Goal: Obtain resource: Download file/media

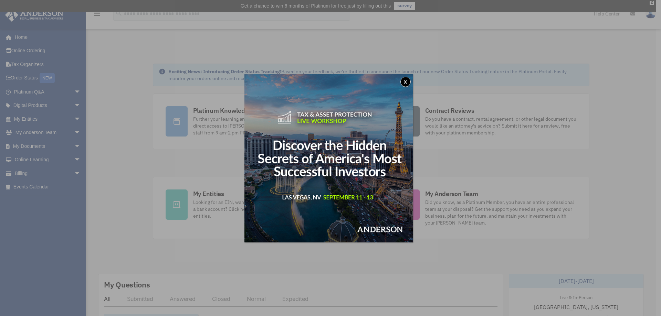
click at [405, 79] on button "x" at bounding box center [405, 82] width 10 height 10
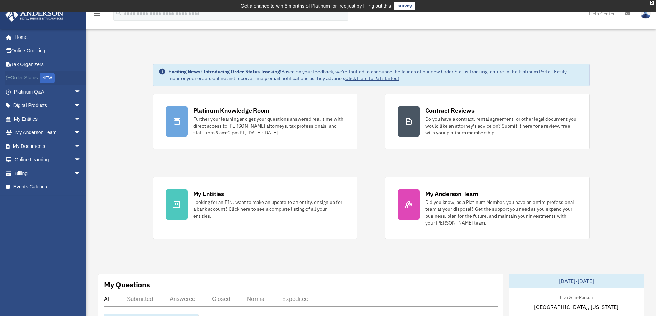
click at [37, 75] on link "Order Status NEW" at bounding box center [48, 78] width 86 height 14
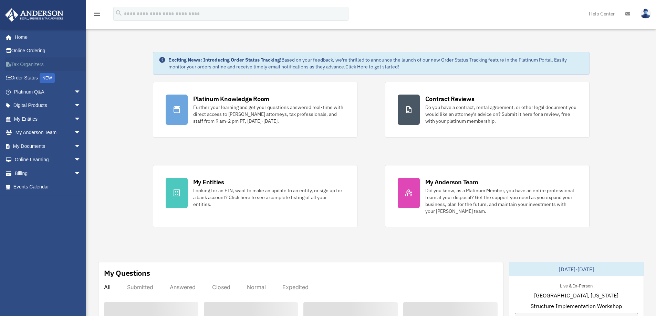
click at [28, 63] on link "Tax Organizers" at bounding box center [48, 64] width 86 height 14
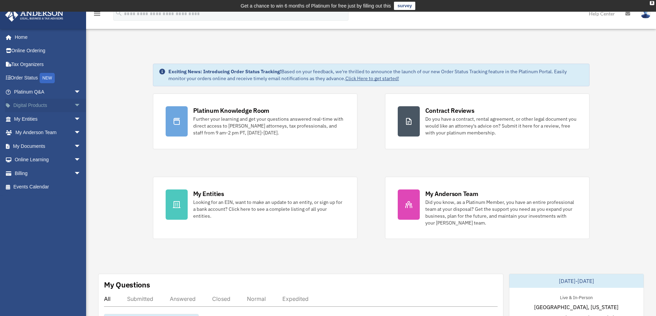
click at [74, 105] on span "arrow_drop_down" at bounding box center [81, 106] width 14 height 14
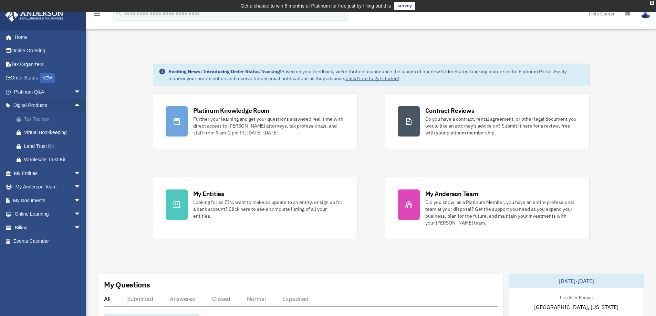
click at [46, 119] on div "Tax Toolbox" at bounding box center [53, 119] width 59 height 9
click at [74, 106] on span "arrow_drop_up" at bounding box center [81, 106] width 14 height 14
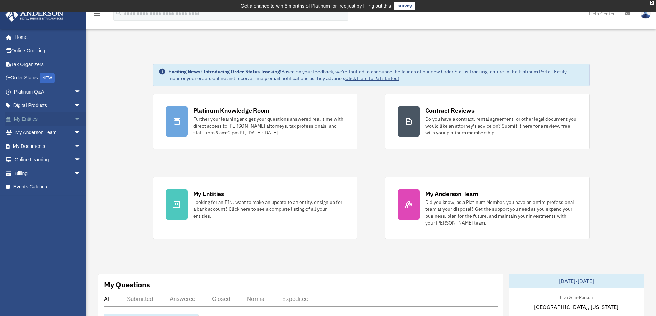
click at [74, 117] on span "arrow_drop_down" at bounding box center [81, 119] width 14 height 14
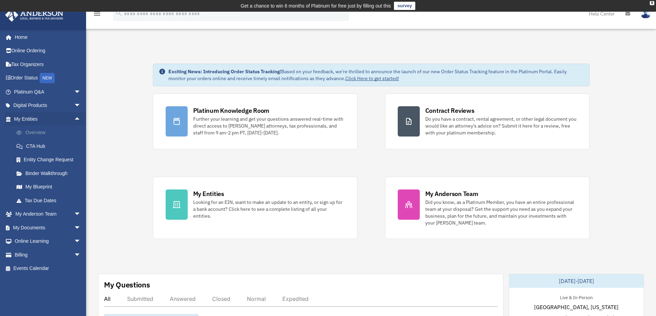
click at [41, 132] on link "Overview" at bounding box center [51, 133] width 82 height 14
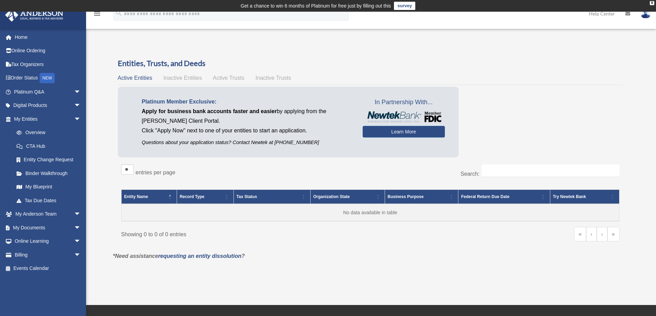
click at [189, 78] on span "Inactive Entities" at bounding box center [182, 78] width 39 height 6
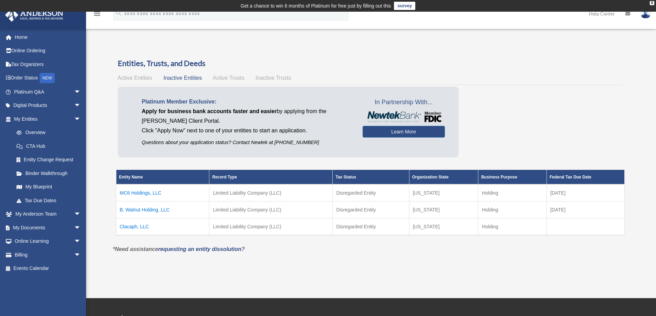
click at [231, 78] on span "Active Trusts" at bounding box center [229, 78] width 32 height 6
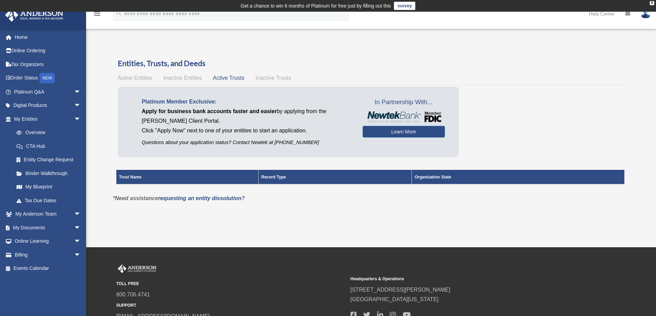
click at [264, 77] on span "Inactive Trusts" at bounding box center [272, 78] width 35 height 6
click at [51, 199] on link "Tax Due Dates" at bounding box center [51, 201] width 82 height 14
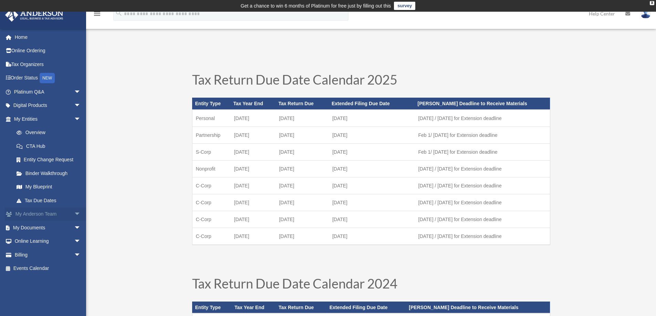
click at [59, 213] on link "My Anderson Team arrow_drop_down" at bounding box center [48, 215] width 86 height 14
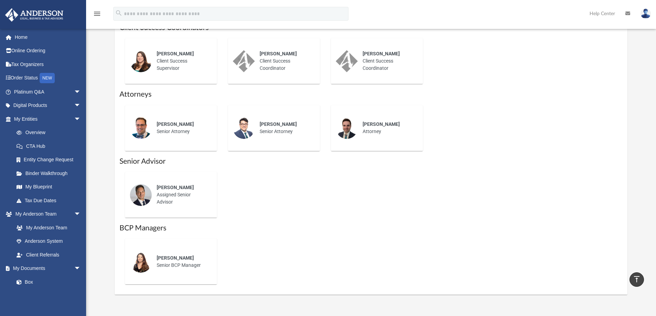
scroll to position [344, 0]
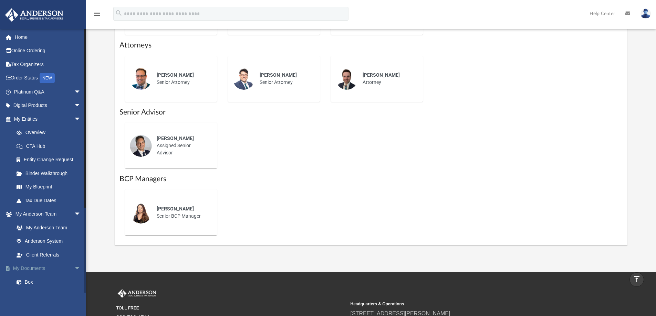
click at [42, 267] on link "My Documents arrow_drop_down" at bounding box center [48, 269] width 86 height 14
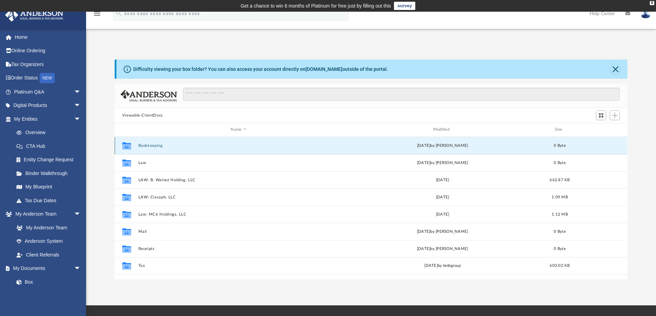
click at [146, 145] on button "Bookkeeping" at bounding box center [238, 146] width 201 height 4
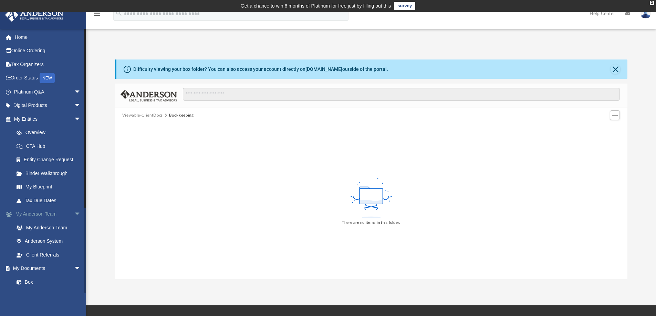
click at [74, 213] on span "arrow_drop_down" at bounding box center [81, 215] width 14 height 14
click at [47, 267] on link "Forms Library" at bounding box center [51, 269] width 82 height 14
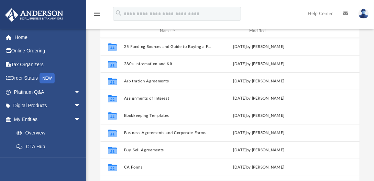
scroll to position [65, 0]
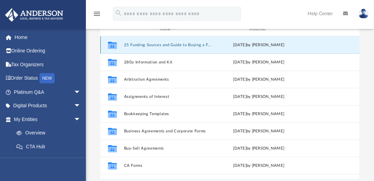
drag, startPoint x: 195, startPoint y: 46, endPoint x: 127, endPoint y: 44, distance: 68.8
click at [127, 44] on button "25 Funding Sources and Guide to Buying a Franchise" at bounding box center [168, 45] width 88 height 4
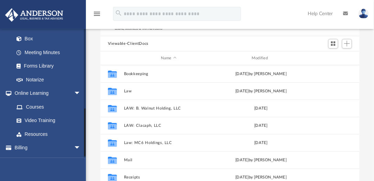
scroll to position [214, 0]
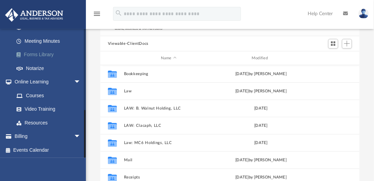
click at [42, 53] on link "Forms Library" at bounding box center [51, 55] width 82 height 14
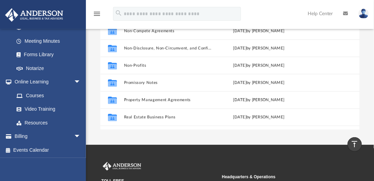
scroll to position [328, 0]
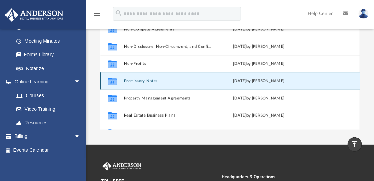
click at [141, 79] on button "Promissory Notes" at bounding box center [168, 81] width 88 height 4
drag, startPoint x: 141, startPoint y: 78, endPoint x: 138, endPoint y: 79, distance: 3.6
click at [138, 79] on button "Promissory Notes" at bounding box center [168, 81] width 88 height 4
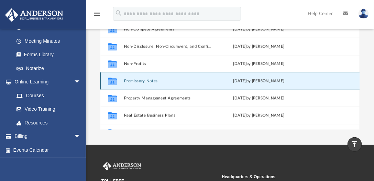
click at [135, 82] on button "Promissory Notes" at bounding box center [168, 81] width 88 height 4
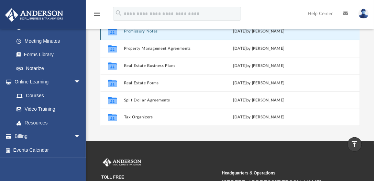
scroll to position [115, 0]
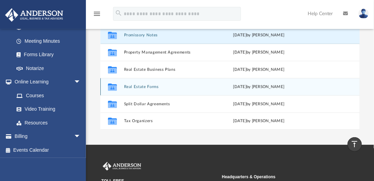
click at [135, 86] on button "Real Estate Forms" at bounding box center [168, 87] width 88 height 4
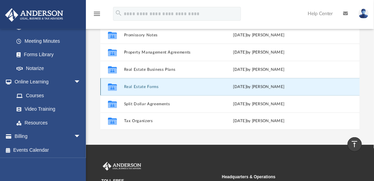
click at [135, 86] on button "Real Estate Forms" at bounding box center [168, 87] width 88 height 4
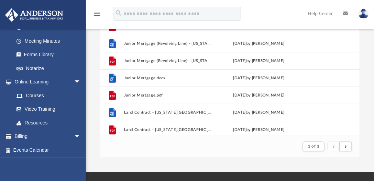
scroll to position [89, 0]
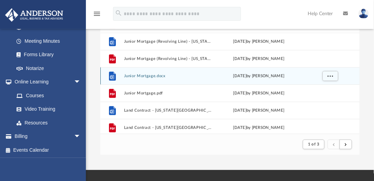
click at [134, 75] on button "Junior Mortgage.docx" at bounding box center [168, 76] width 88 height 4
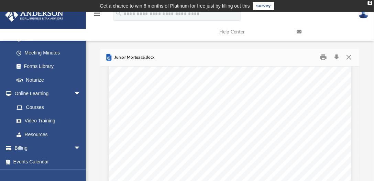
scroll to position [2032, 0]
click at [109, 154] on div "Buyer hereby purchases said Premises from Seller and agrees to pay Seller the s…" at bounding box center [230, 145] width 243 height 315
click at [109, 155] on div "Buyer hereby purchases said Premises from Seller and agrees to pay Seller the s…" at bounding box center [230, 145] width 243 height 315
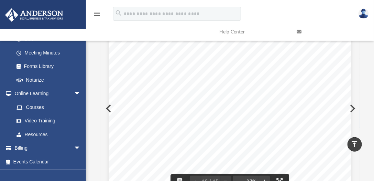
scroll to position [0, 0]
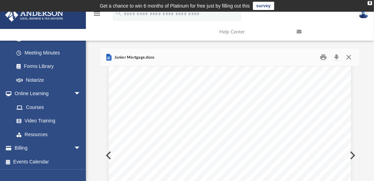
click at [349, 57] on button "Close" at bounding box center [349, 57] width 12 height 11
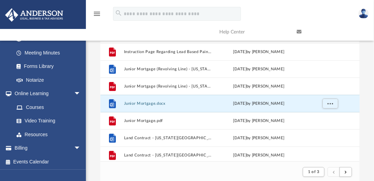
scroll to position [65, 0]
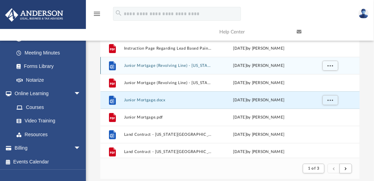
click at [148, 65] on button "Junior Mortgage (Revolving Line) - Minnesota.docx" at bounding box center [168, 65] width 88 height 4
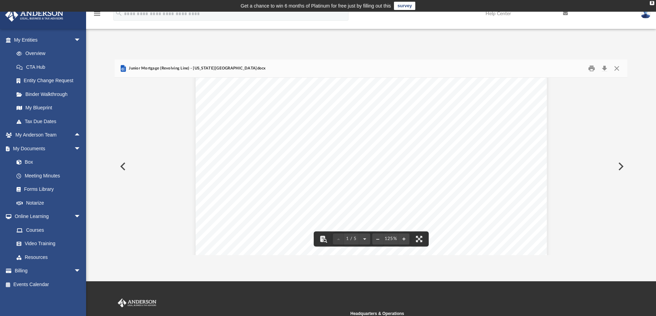
scroll to position [115, 0]
click at [620, 168] on button "Preview" at bounding box center [619, 166] width 15 height 19
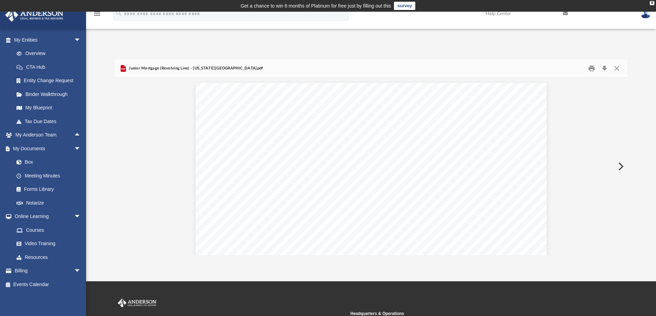
click at [619, 168] on button "Preview" at bounding box center [619, 166] width 15 height 19
click at [605, 69] on button "Download" at bounding box center [604, 68] width 12 height 11
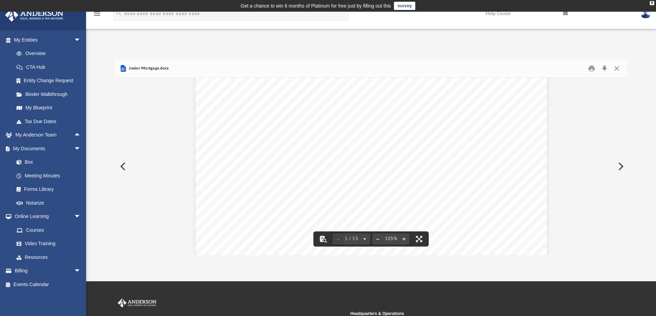
click at [621, 167] on button "Preview" at bounding box center [619, 166] width 15 height 19
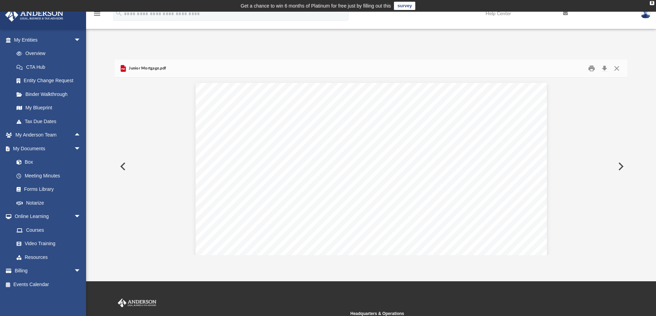
click at [621, 164] on button "Preview" at bounding box center [619, 166] width 15 height 19
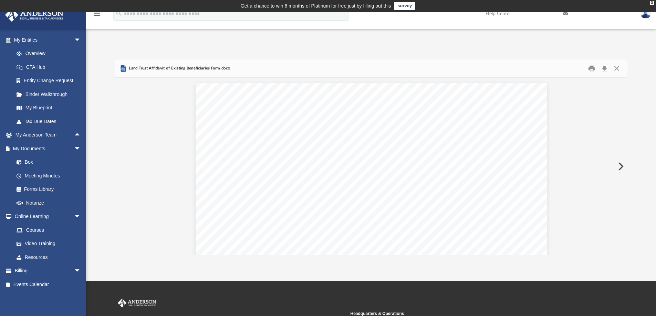
click at [621, 164] on button "Preview" at bounding box center [619, 166] width 15 height 19
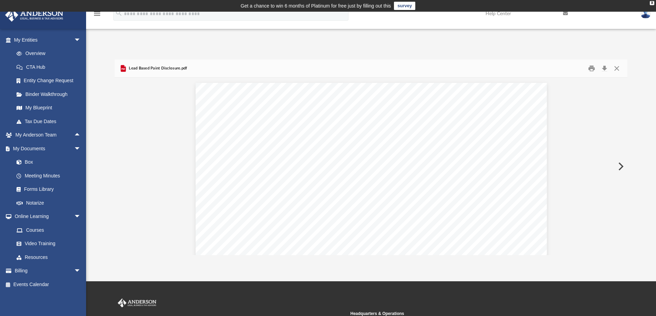
click at [621, 164] on button "Preview" at bounding box center [619, 166] width 15 height 19
click at [621, 166] on button "Preview" at bounding box center [619, 166] width 15 height 19
click at [622, 166] on button "Preview" at bounding box center [619, 166] width 15 height 19
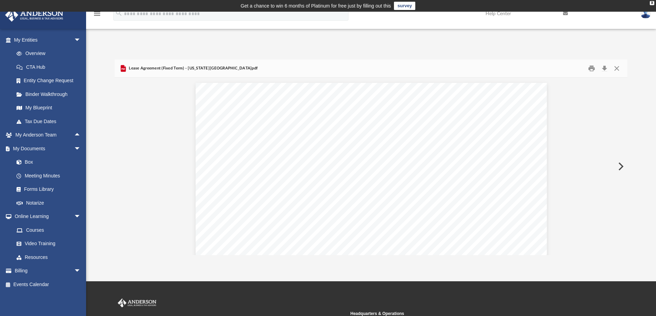
click at [622, 166] on button "Preview" at bounding box center [619, 166] width 15 height 19
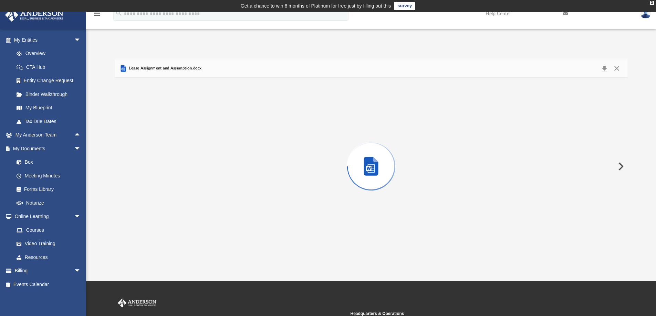
click at [622, 166] on button "Preview" at bounding box center [619, 166] width 15 height 19
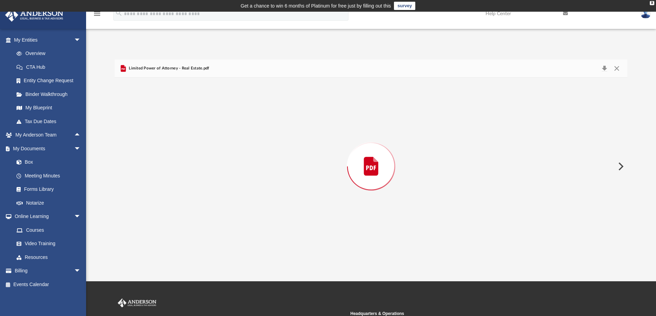
click at [622, 166] on button "Preview" at bounding box center [619, 166] width 15 height 19
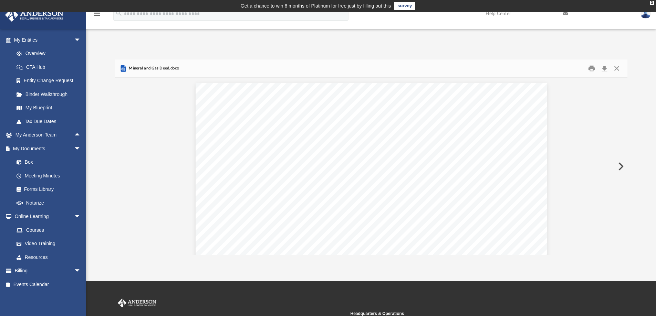
click at [622, 166] on button "Preview" at bounding box center [619, 166] width 15 height 19
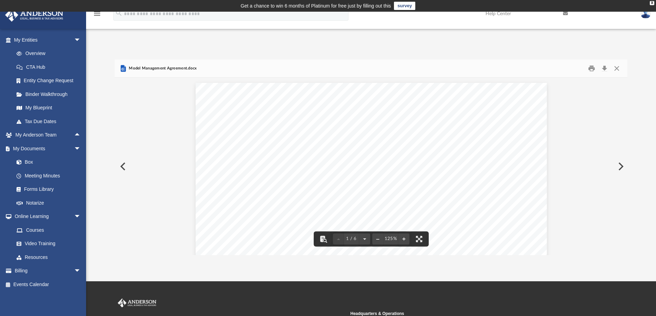
click at [97, 14] on icon "menu" at bounding box center [97, 14] width 8 height 8
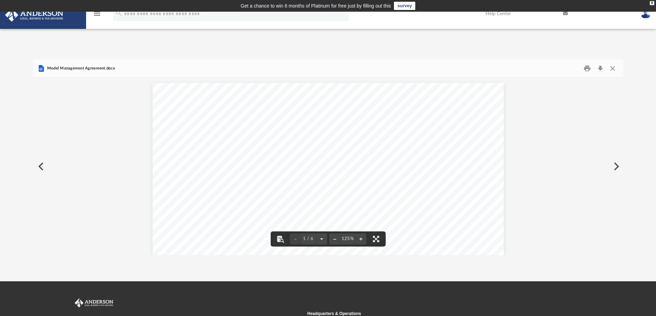
scroll to position [130, 585]
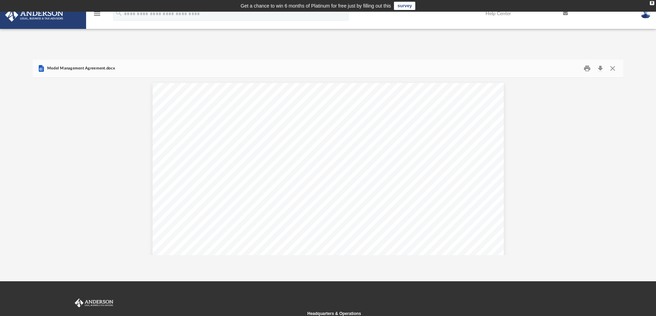
click at [97, 14] on icon "menu" at bounding box center [97, 14] width 8 height 8
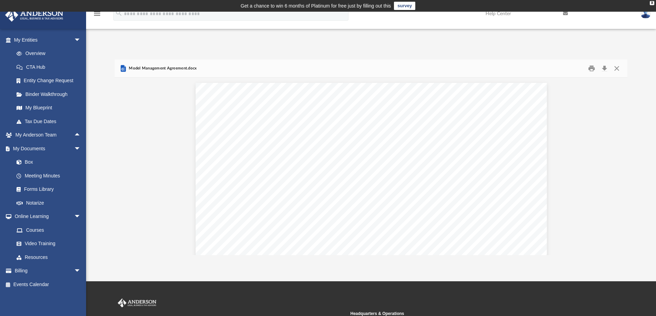
scroll to position [130, 507]
click at [49, 190] on link "Forms Library" at bounding box center [51, 190] width 82 height 14
click at [49, 187] on link "Forms Library" at bounding box center [51, 190] width 82 height 14
click at [25, 160] on link "Box" at bounding box center [51, 163] width 82 height 14
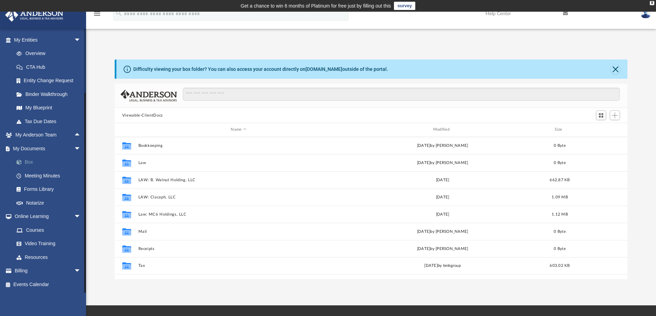
scroll to position [151, 507]
click at [38, 186] on link "Forms Library" at bounding box center [51, 190] width 82 height 14
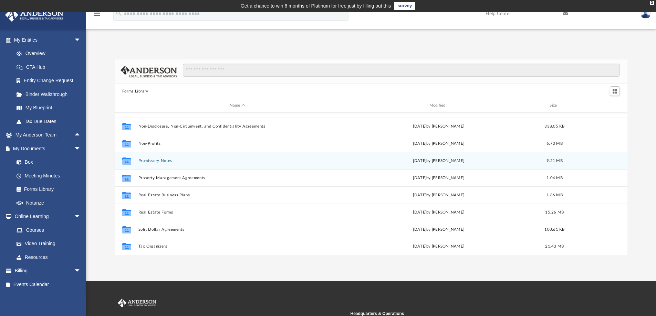
click at [147, 160] on button "Promissory Notes" at bounding box center [237, 161] width 198 height 4
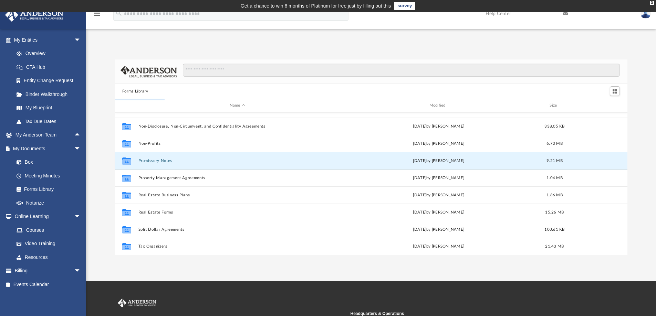
click at [147, 160] on button "Promissory Notes" at bounding box center [237, 161] width 198 height 4
click at [42, 255] on link "Resources" at bounding box center [51, 258] width 82 height 14
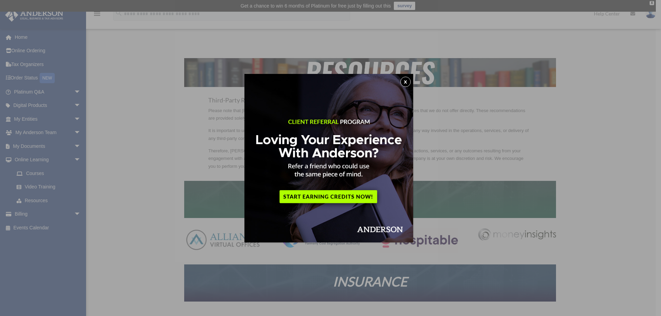
click at [404, 81] on button "x" at bounding box center [405, 82] width 10 height 10
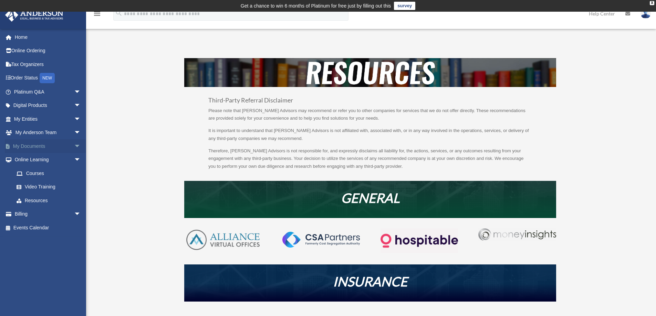
click at [75, 145] on span "arrow_drop_down" at bounding box center [81, 146] width 14 height 14
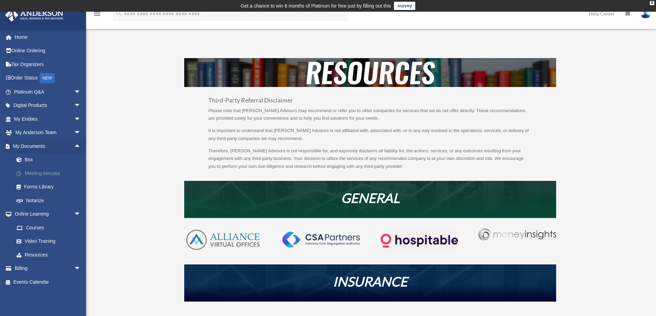
click at [43, 172] on link "Meeting Minutes" at bounding box center [51, 174] width 82 height 14
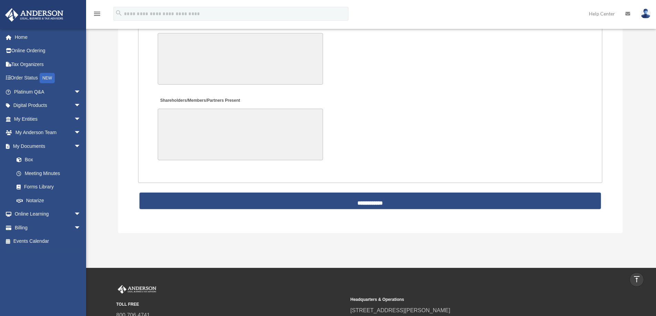
scroll to position [1491, 0]
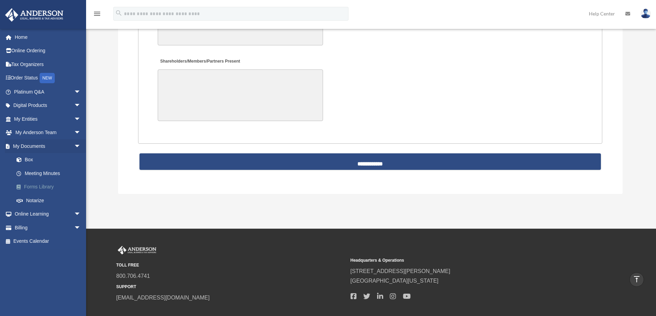
click at [32, 185] on link "Forms Library" at bounding box center [51, 187] width 82 height 14
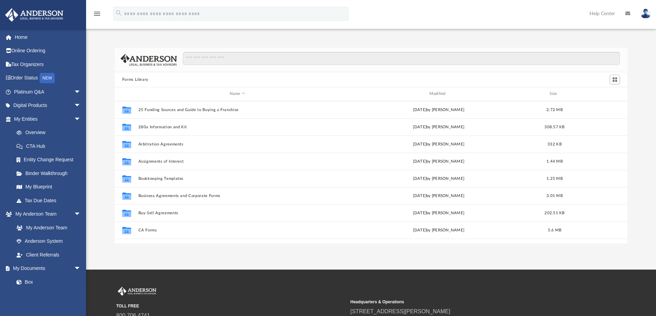
scroll to position [151, 507]
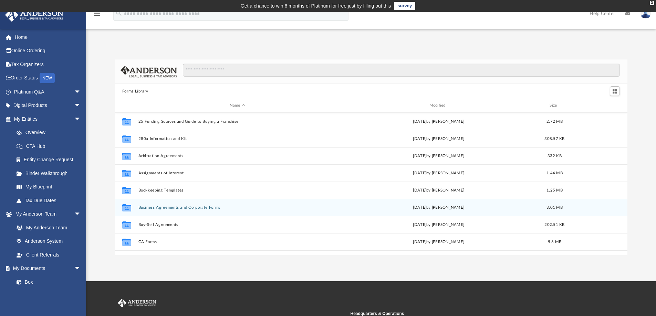
click at [160, 205] on button "Business Agreements and Corporate Forms" at bounding box center [237, 207] width 198 height 4
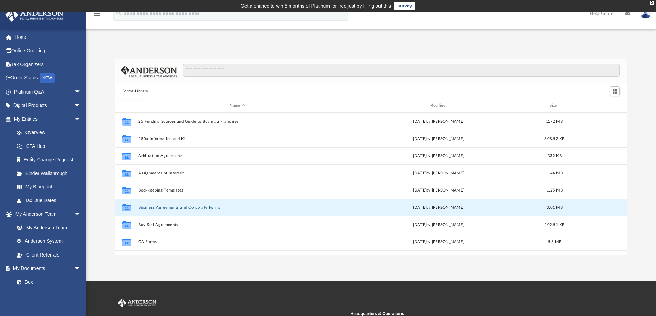
click at [160, 205] on button "Business Agreements and Corporate Forms" at bounding box center [237, 207] width 198 height 4
click at [157, 208] on button "Business Agreements and Corporate Forms" at bounding box center [237, 207] width 198 height 4
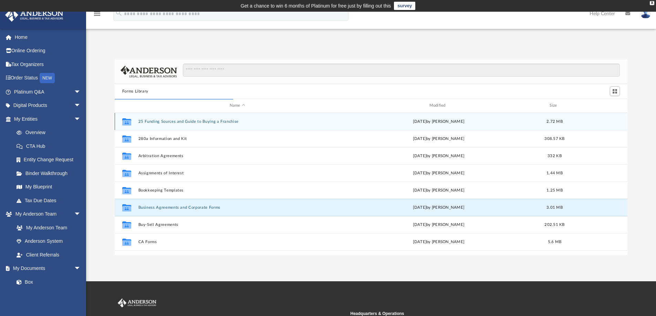
click at [181, 121] on button "25 Funding Sources and Guide to Buying a Franchise" at bounding box center [237, 121] width 198 height 4
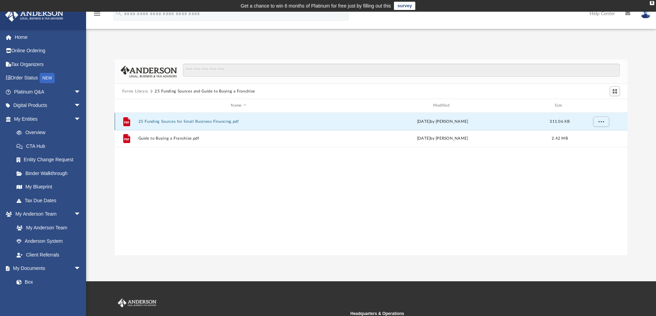
click at [176, 122] on button "25 Funding Sources for Small Business Financing.pdf" at bounding box center [238, 121] width 201 height 4
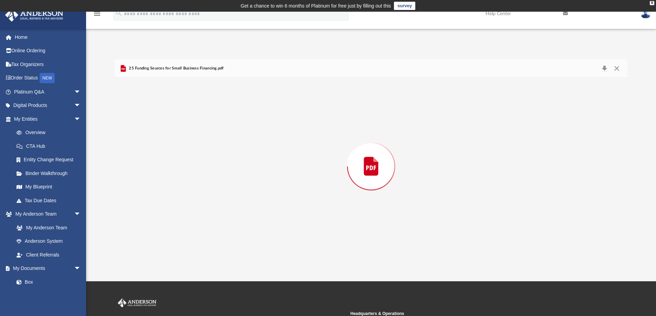
click at [176, 122] on div "Preview" at bounding box center [371, 167] width 513 height 178
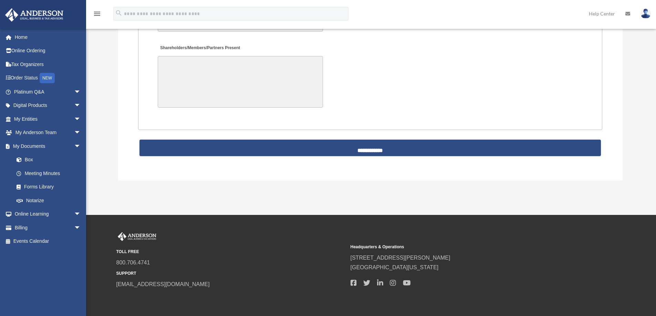
scroll to position [1503, 0]
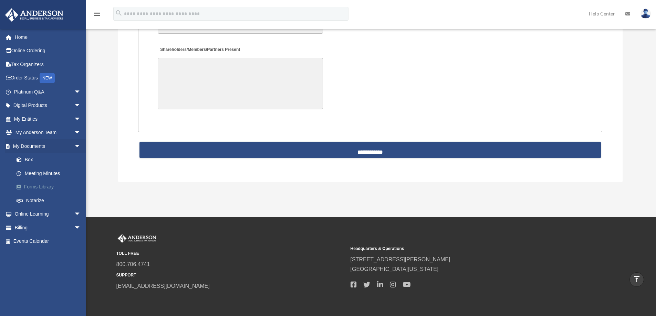
click at [44, 184] on link "Forms Library" at bounding box center [51, 187] width 82 height 14
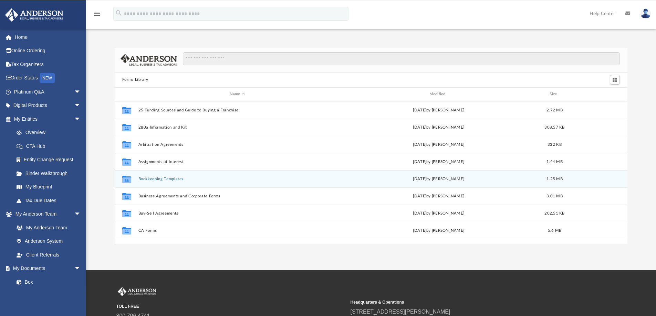
scroll to position [151, 507]
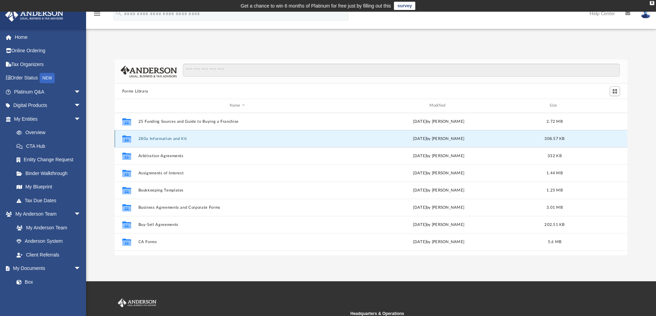
click button "280a Information and Kit"
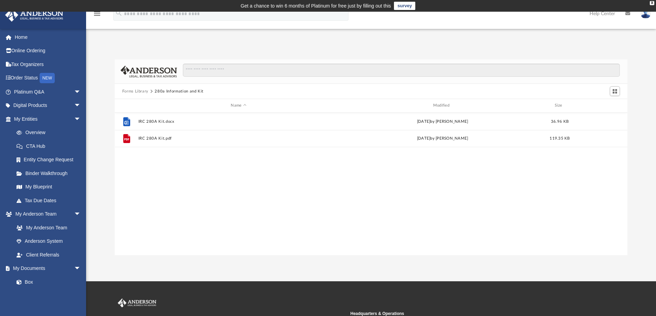
click button "Forms Library"
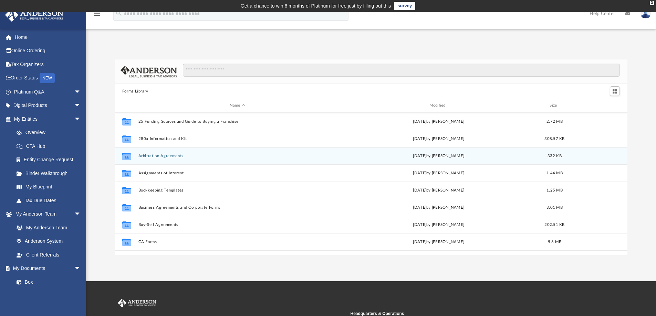
click button "Arbitration Agreements"
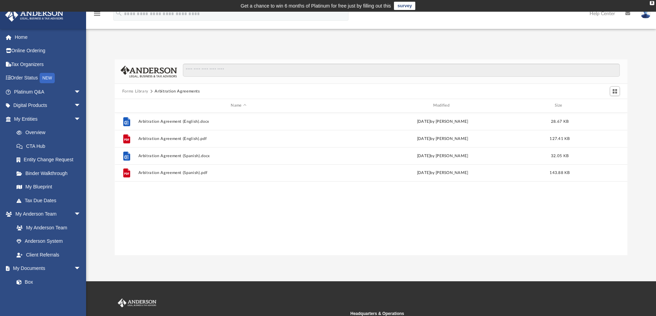
click button "Forms Library"
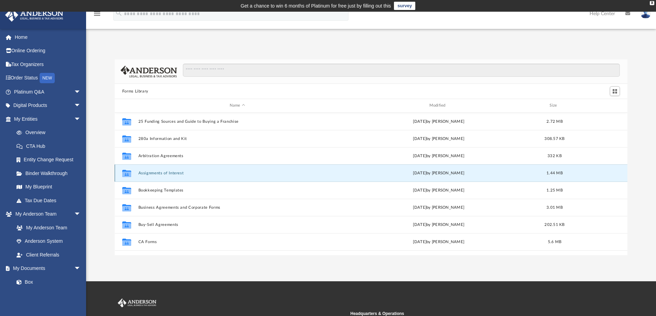
click button "Assignments of Interest"
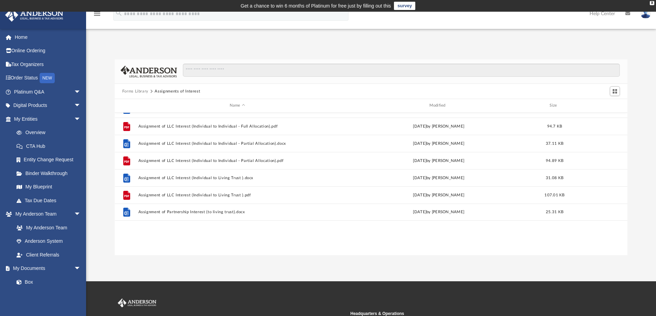
scroll to position [24, 0]
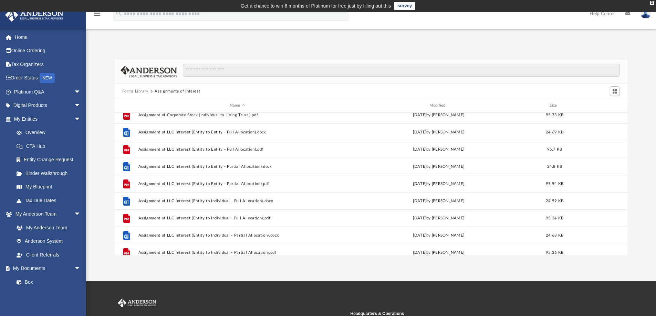
click button "Forms Library"
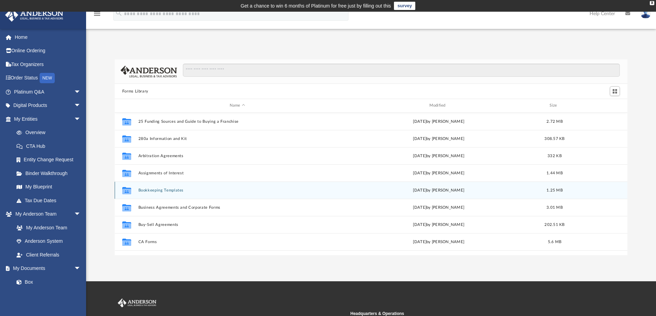
click button "Bookkeeping Templates"
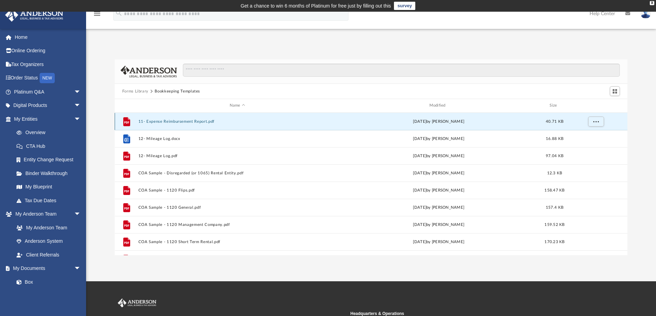
click button "11- Expense Reimbursement Report.pdf"
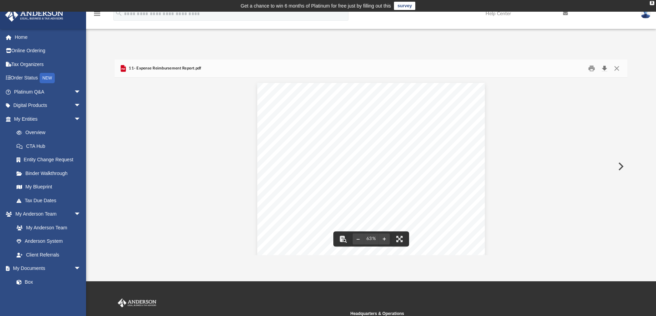
click button "Download"
click icon "menu"
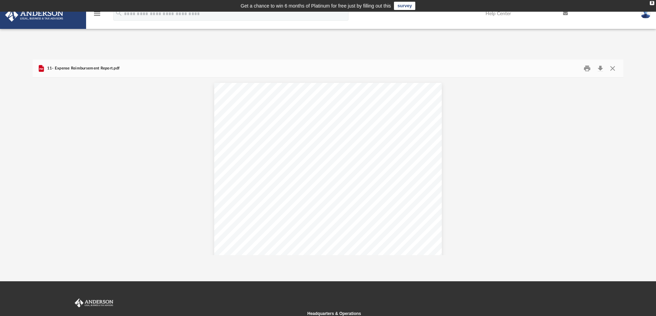
scroll to position [151, 579]
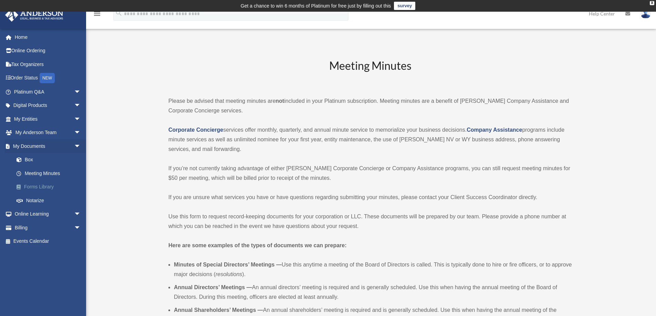
click at [48, 186] on link "Forms Library" at bounding box center [51, 187] width 82 height 14
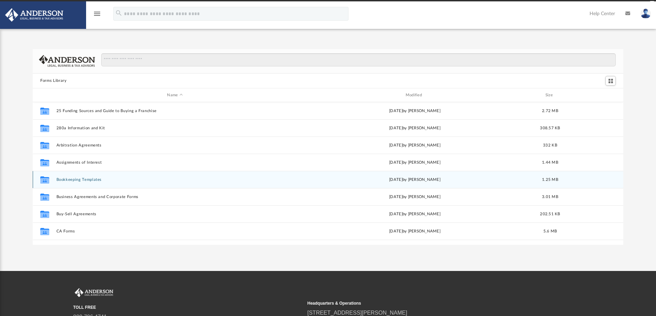
scroll to position [151, 585]
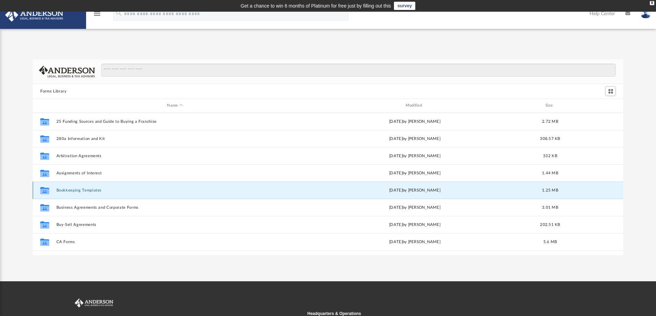
click at [89, 191] on button "Bookkeeping Templates" at bounding box center [174, 190] width 237 height 4
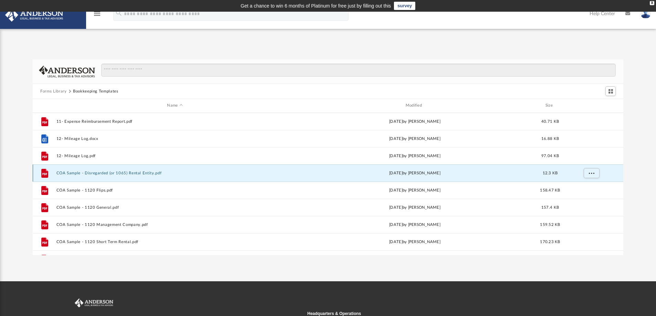
click at [117, 173] on button "COA Sample - Disregarded (or 1065) Rental Entity.pdf" at bounding box center [174, 173] width 237 height 4
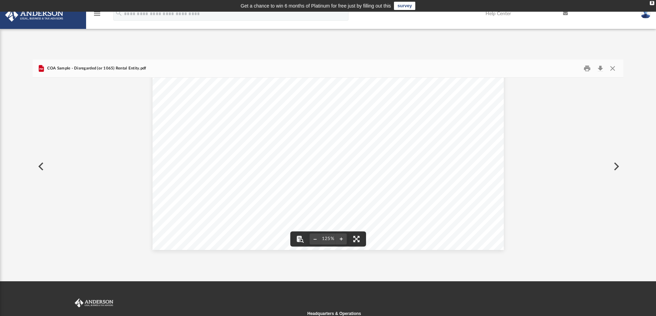
scroll to position [0, 0]
click at [43, 168] on button "Preview" at bounding box center [40, 166] width 15 height 19
click at [613, 165] on button "Preview" at bounding box center [615, 166] width 15 height 19
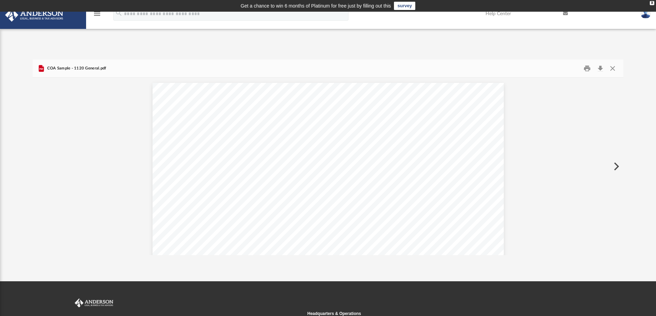
click at [613, 165] on button "Preview" at bounding box center [615, 166] width 15 height 19
click at [94, 14] on icon "menu" at bounding box center [97, 14] width 8 height 8
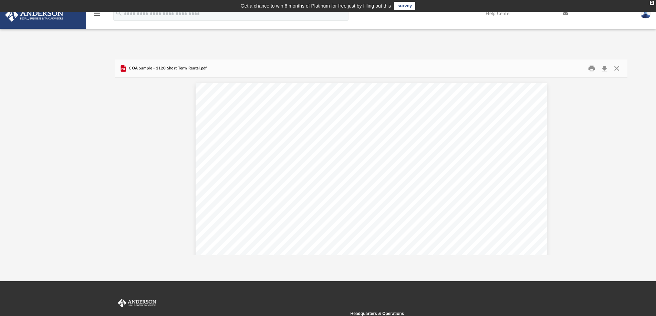
scroll to position [151, 507]
click at [97, 16] on icon "menu" at bounding box center [97, 14] width 8 height 8
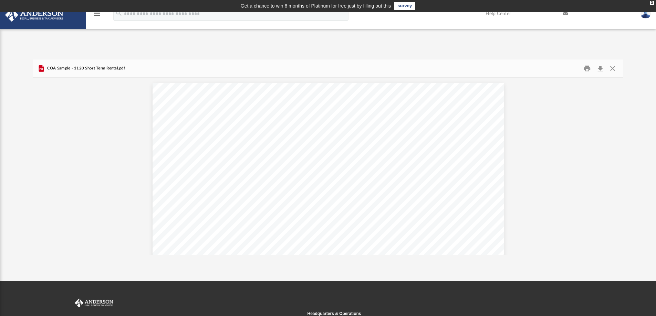
scroll to position [6, 6]
click at [97, 16] on icon "menu" at bounding box center [97, 14] width 8 height 8
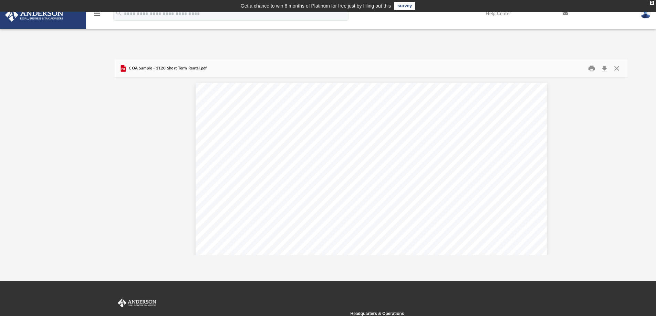
scroll to position [151, 507]
click at [97, 16] on icon "menu" at bounding box center [97, 14] width 8 height 8
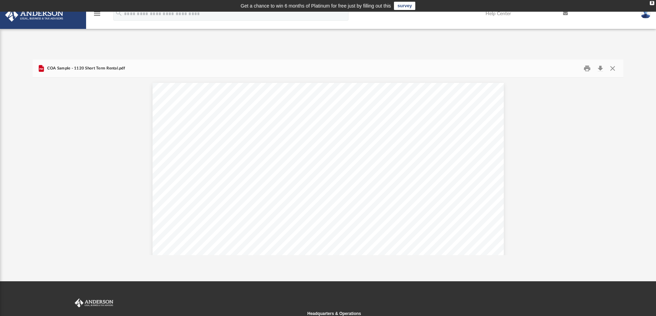
scroll to position [151, 585]
click at [97, 17] on icon "menu" at bounding box center [97, 14] width 8 height 8
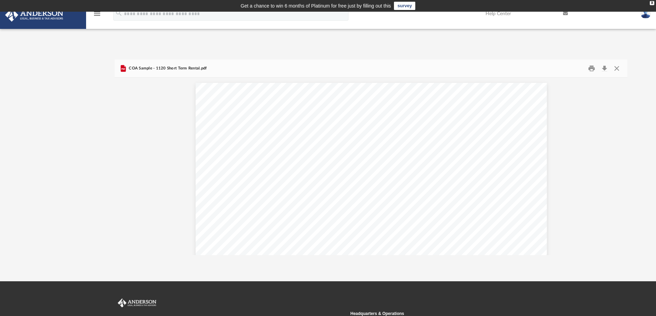
scroll to position [151, 507]
drag, startPoint x: 8, startPoint y: 116, endPoint x: 23, endPoint y: 116, distance: 14.5
click at [9, 116] on div "App tombrinkmann@gmail.com Sign Out tombrinkmann@gmail.com Home Online Ordering…" at bounding box center [328, 146] width 656 height 217
click at [96, 17] on icon "menu" at bounding box center [97, 14] width 8 height 8
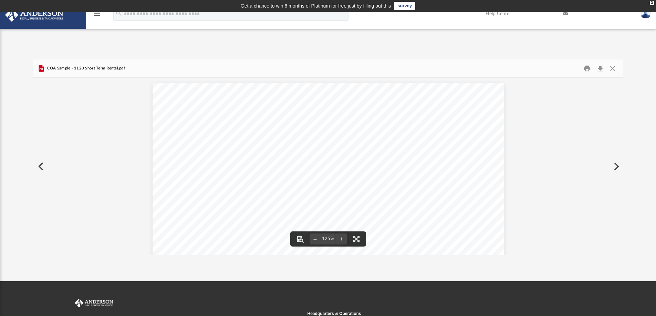
scroll to position [287, 0]
click at [610, 66] on button "Close" at bounding box center [612, 68] width 12 height 11
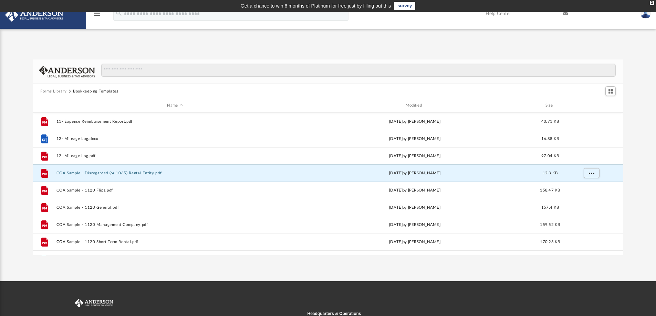
click at [56, 89] on button "Forms Library" at bounding box center [53, 91] width 26 height 6
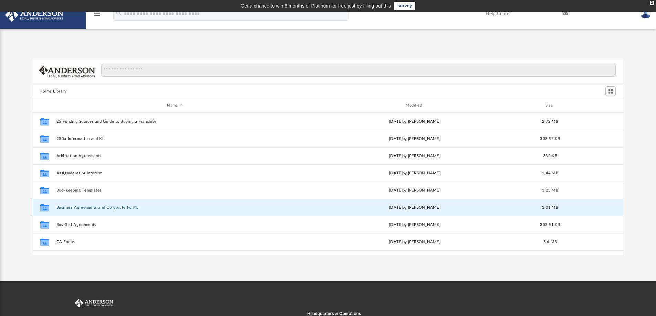
click at [86, 208] on button "Business Agreements and Corporate Forms" at bounding box center [174, 207] width 237 height 4
click at [83, 206] on button "Business Agreements and Corporate Forms" at bounding box center [174, 207] width 237 height 4
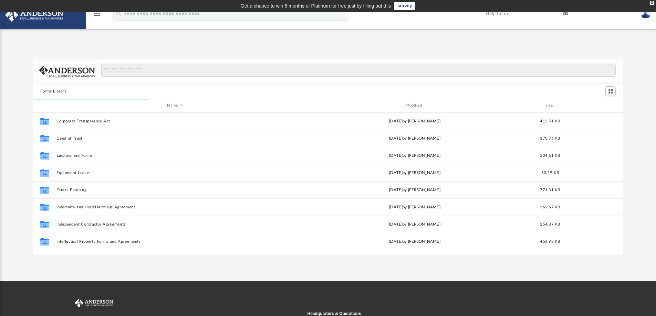
scroll to position [230, 0]
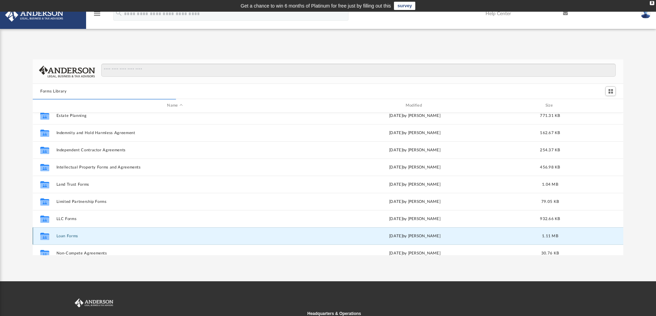
click at [73, 237] on button "Loan Forms" at bounding box center [174, 236] width 237 height 4
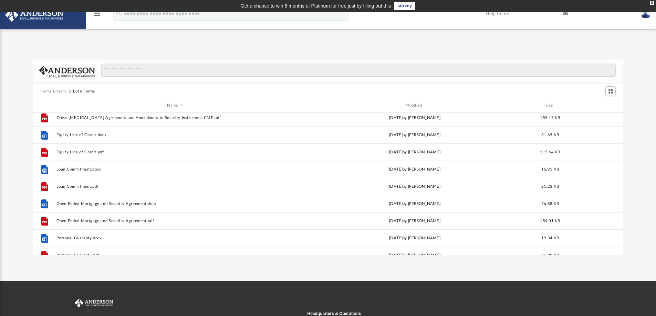
scroll to position [1, 0]
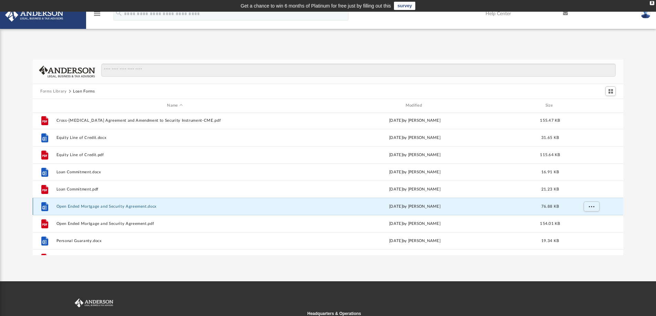
click at [116, 205] on button "Open Ended Mortgage and Security Agreement.docx" at bounding box center [174, 206] width 237 height 4
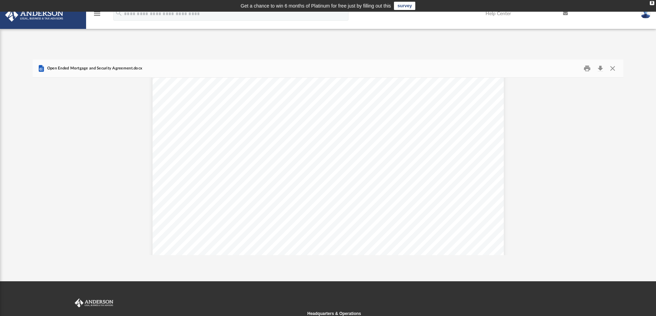
scroll to position [4474, 0]
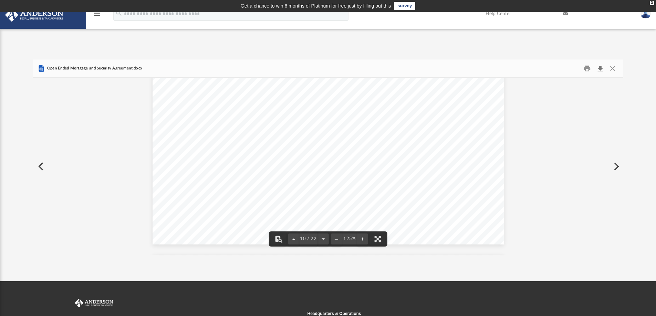
click at [601, 68] on button "Download" at bounding box center [600, 68] width 12 height 11
click at [615, 67] on button "Close" at bounding box center [612, 68] width 12 height 11
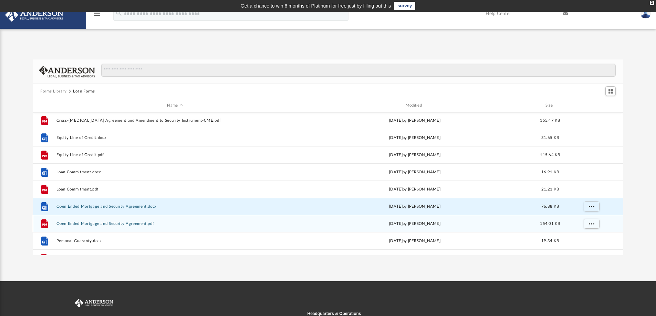
scroll to position [116, 0]
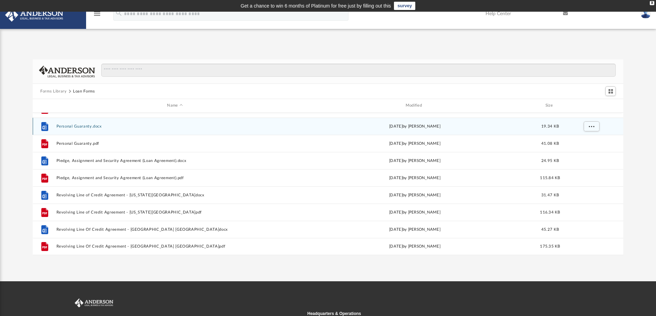
click at [93, 126] on button "Personal Guaranty.docx" at bounding box center [174, 126] width 237 height 4
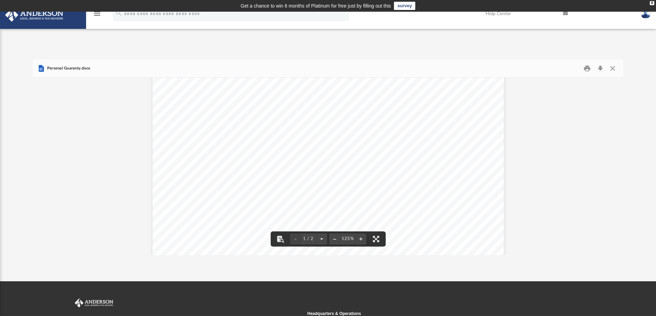
scroll to position [344, 0]
click at [613, 71] on button "Close" at bounding box center [612, 68] width 12 height 11
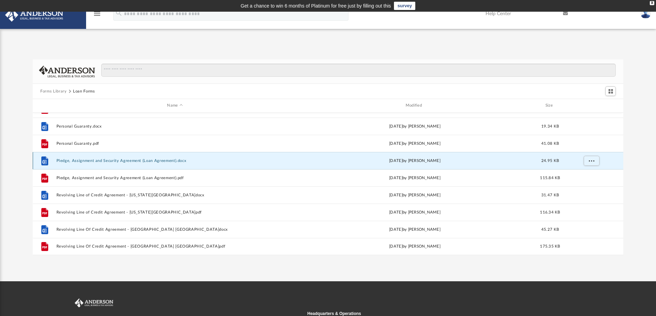
click at [153, 162] on button "Pledge, Assignment and Security Agreement (Loan Agreement).docx" at bounding box center [174, 161] width 237 height 4
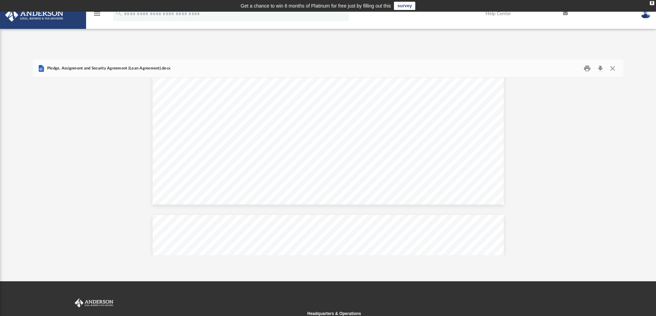
scroll to position [803, 0]
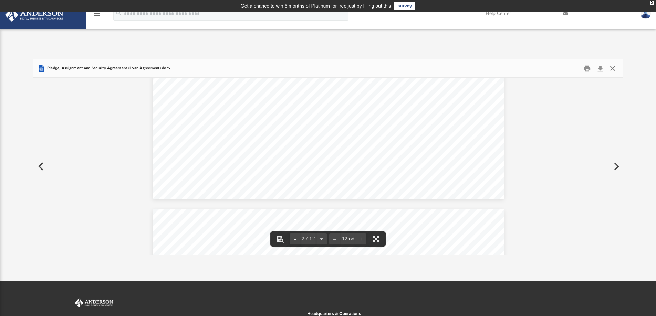
click at [612, 67] on button "Close" at bounding box center [612, 68] width 12 height 11
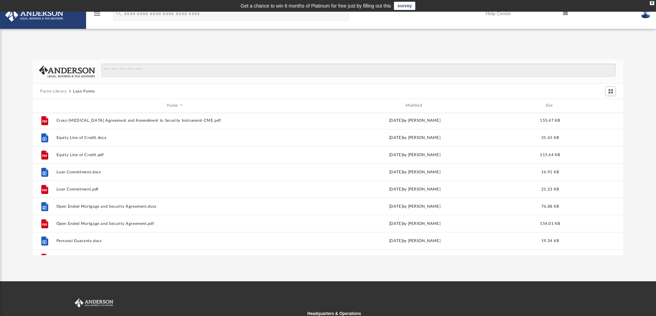
scroll to position [0, 0]
click at [55, 91] on button "Forms Library" at bounding box center [53, 91] width 26 height 6
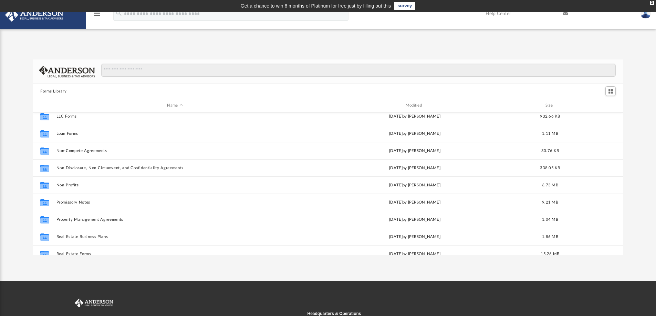
scroll to position [344, 0]
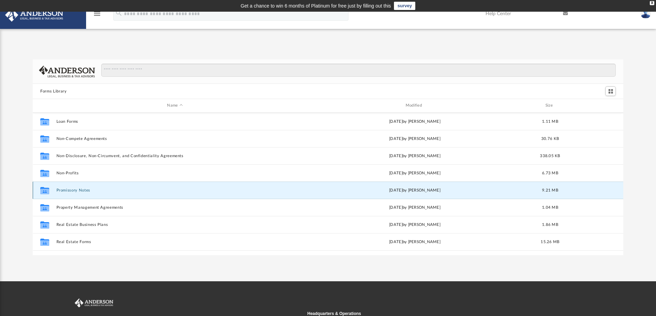
click at [85, 191] on button "Promissory Notes" at bounding box center [174, 190] width 237 height 4
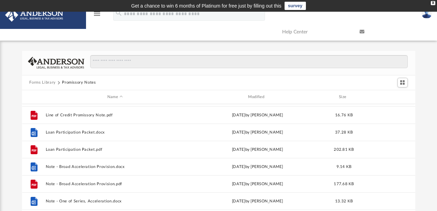
scroll to position [497, 0]
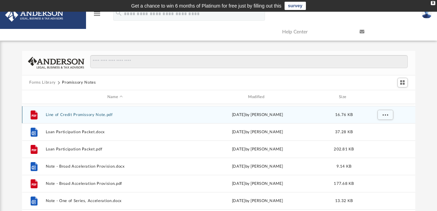
click at [100, 113] on button "Line of Credit Promissory Note.pdf" at bounding box center [114, 115] width 139 height 4
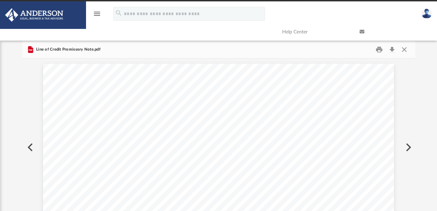
scroll to position [0, 0]
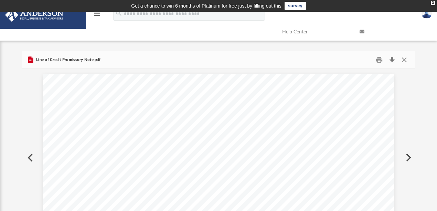
click at [393, 59] on button "Download" at bounding box center [392, 59] width 12 height 11
click at [405, 60] on button "Close" at bounding box center [404, 59] width 12 height 11
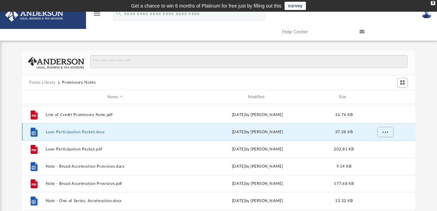
click at [87, 132] on button "Loan Participation Packet.docx" at bounding box center [114, 132] width 139 height 4
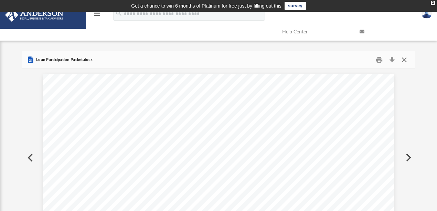
click at [406, 60] on button "Close" at bounding box center [404, 59] width 12 height 11
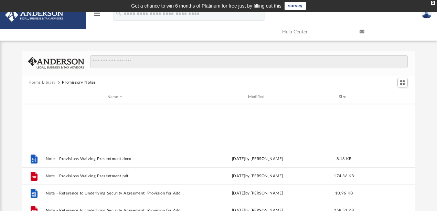
scroll to position [650, 0]
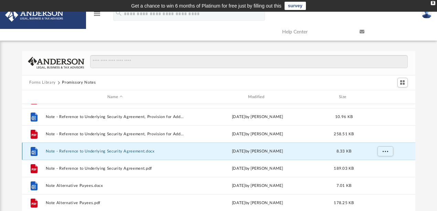
click at [133, 150] on button "Note - Reference to Underlying Security Agreement.docx" at bounding box center [114, 151] width 139 height 4
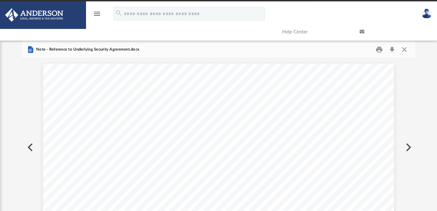
scroll to position [0, 0]
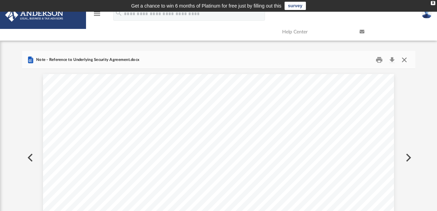
click at [406, 59] on button "Close" at bounding box center [404, 59] width 12 height 11
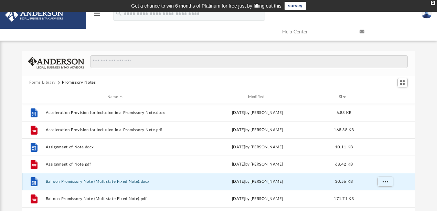
click at [123, 182] on button "Balloon Promissory Note (Multistate Fixed Note).docx" at bounding box center [114, 181] width 139 height 4
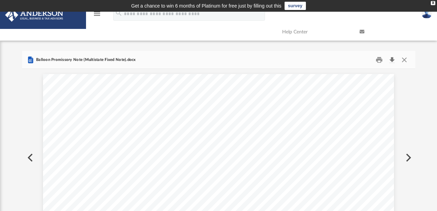
click at [393, 61] on button "Download" at bounding box center [392, 59] width 12 height 11
click at [404, 60] on button "Close" at bounding box center [404, 59] width 12 height 11
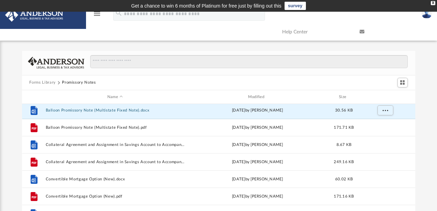
scroll to position [80, 0]
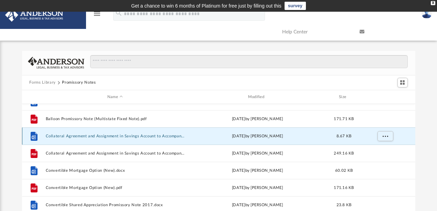
click at [125, 137] on button "Collateral Agreement and Assignment in Savings Account to Accompany a Promissor…" at bounding box center [114, 136] width 139 height 4
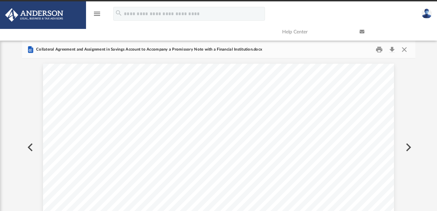
scroll to position [0, 0]
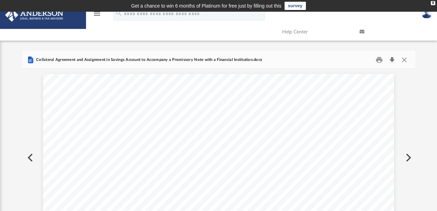
click at [392, 59] on button "Download" at bounding box center [392, 59] width 12 height 11
click at [407, 61] on button "Close" at bounding box center [404, 59] width 12 height 11
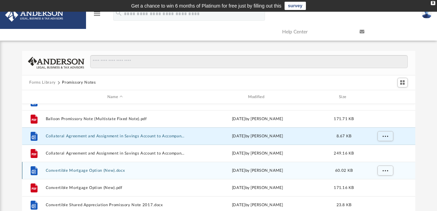
click at [100, 170] on button "Convertible Mortgage Option (New).docx" at bounding box center [114, 170] width 139 height 4
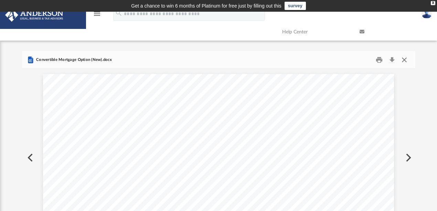
click at [403, 61] on button "Close" at bounding box center [404, 59] width 12 height 11
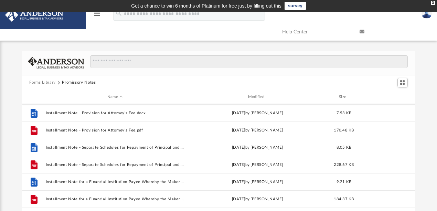
scroll to position [386, 0]
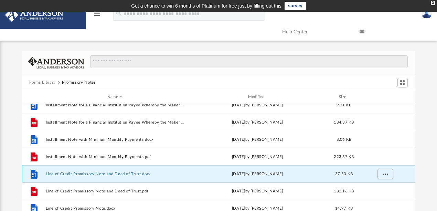
click at [128, 174] on button "Line of Credit Promissory Note and Deed of Trust.docx" at bounding box center [114, 174] width 139 height 4
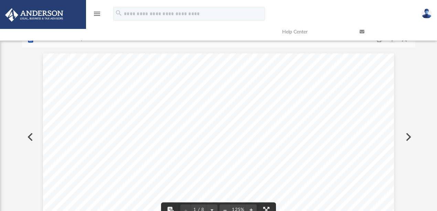
scroll to position [0, 0]
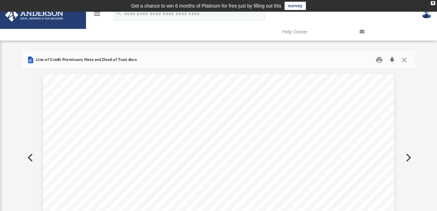
click at [394, 59] on button "Download" at bounding box center [392, 59] width 12 height 11
click at [406, 61] on button "Close" at bounding box center [404, 59] width 12 height 11
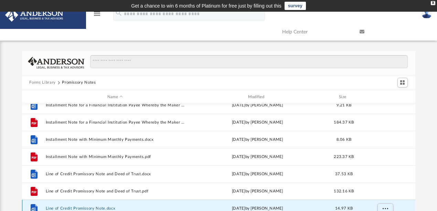
click at [87, 207] on button "Line of Credit Promissory Note.docx" at bounding box center [114, 208] width 139 height 4
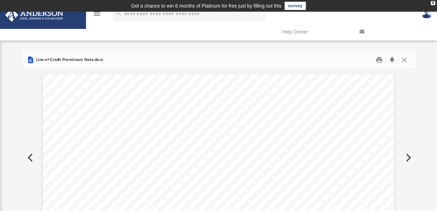
click at [391, 60] on button "Download" at bounding box center [392, 59] width 12 height 11
click at [404, 61] on button "Close" at bounding box center [404, 59] width 12 height 11
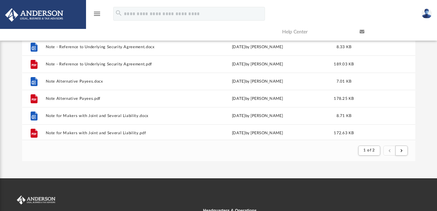
scroll to position [672, 0]
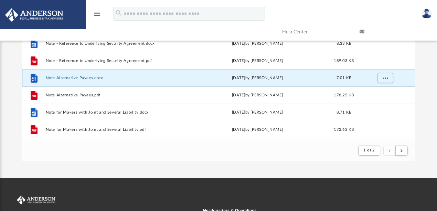
click at [81, 77] on button "Note Alternative Payees.docx" at bounding box center [114, 78] width 139 height 4
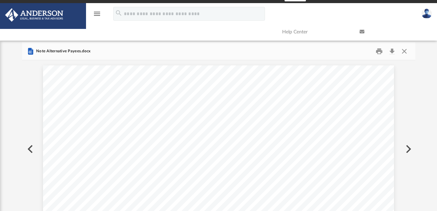
scroll to position [0, 0]
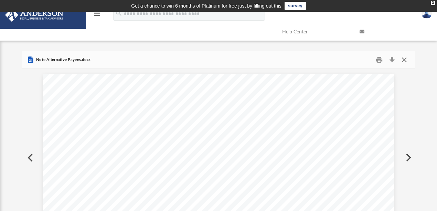
click at [405, 60] on button "Close" at bounding box center [404, 59] width 12 height 11
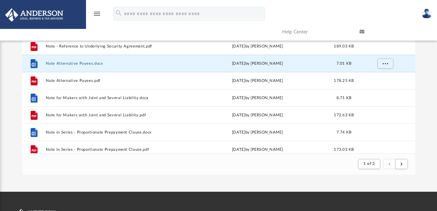
scroll to position [739, 0]
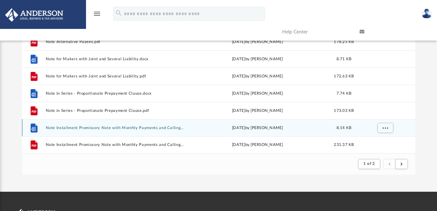
click at [130, 127] on button "Note Installment Promissory Note with Monthly Payments and Calling for Collecti…" at bounding box center [114, 128] width 139 height 4
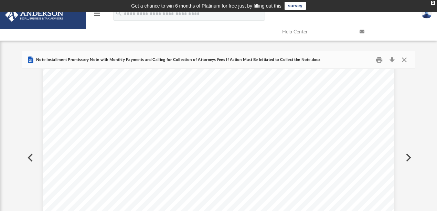
scroll to position [0, 0]
click at [392, 59] on button "Download" at bounding box center [392, 59] width 12 height 11
click at [435, 96] on div "Forms Library Promissory Notes Name Modified Size File Note - Reference to Unde…" at bounding box center [218, 149] width 437 height 196
click at [405, 61] on button "Close" at bounding box center [404, 59] width 12 height 11
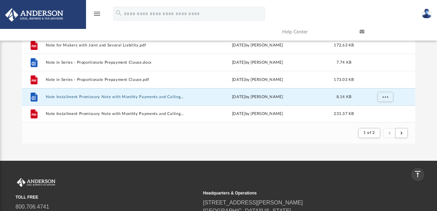
scroll to position [100, 0]
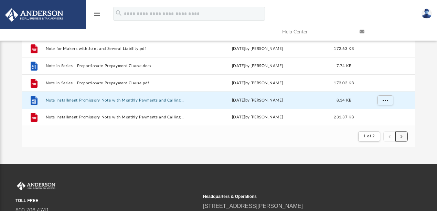
click at [401, 136] on span "submit" at bounding box center [402, 136] width 2 height 4
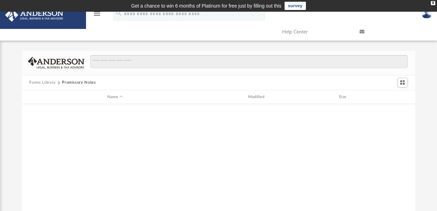
scroll to position [670, 0]
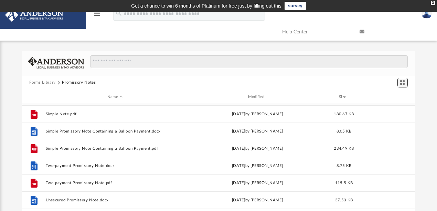
click at [406, 81] on button "Switch to Grid View" at bounding box center [402, 83] width 10 height 10
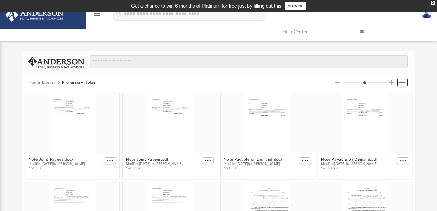
scroll to position [132, 390]
click at [351, 83] on input "Column size" at bounding box center [365, 82] width 44 height 5
click at [337, 82] on button "Decrease column size" at bounding box center [338, 82] width 5 height 5
type input "*"
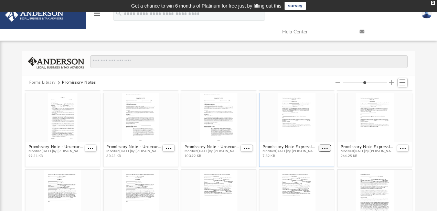
scroll to position [229, 0]
click at [322, 147] on span "More options" at bounding box center [325, 148] width 6 height 3
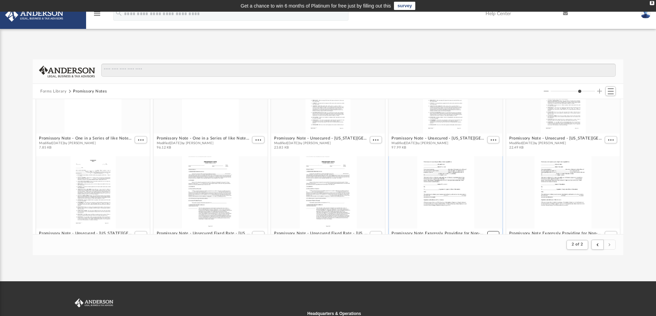
scroll to position [130, 585]
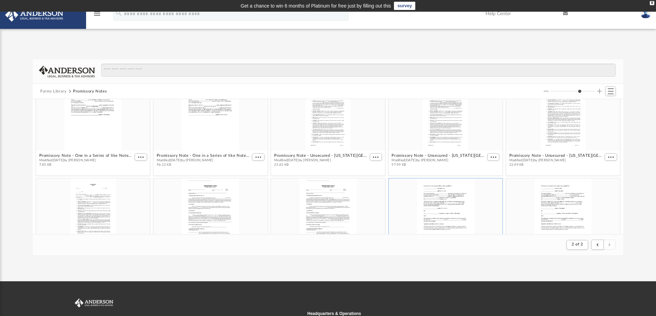
drag, startPoint x: 425, startPoint y: 1, endPoint x: 516, endPoint y: 77, distance: 118.2
click at [516, 77] on div at bounding box center [355, 74] width 520 height 20
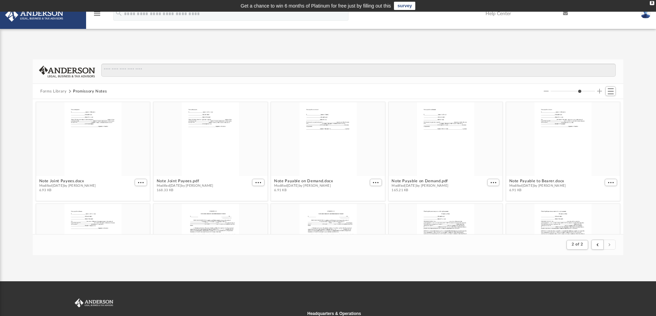
scroll to position [115, 0]
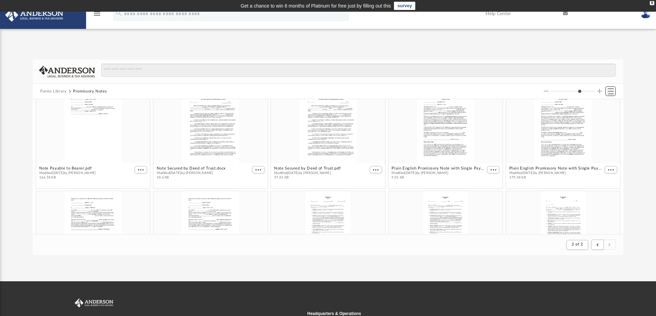
click at [613, 91] on button "Switch to List View" at bounding box center [610, 91] width 10 height 10
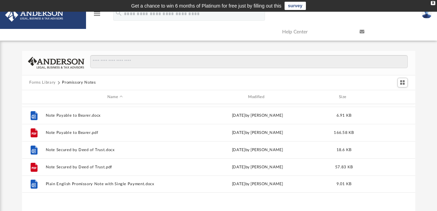
scroll to position [76, 0]
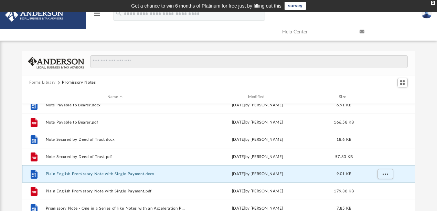
click at [127, 174] on button "Plain English Promissory Note with Single Payment.docx" at bounding box center [114, 174] width 139 height 4
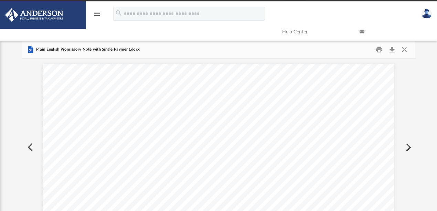
scroll to position [0, 0]
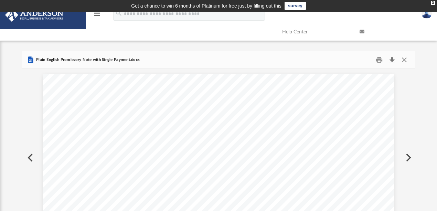
click at [393, 59] on button "Download" at bounding box center [392, 59] width 12 height 11
click at [427, 112] on div "Forms Library Promissory Notes Name Modified Size File Note Payable on Demand.p…" at bounding box center [218, 149] width 437 height 196
click at [404, 61] on button "Close" at bounding box center [404, 59] width 12 height 11
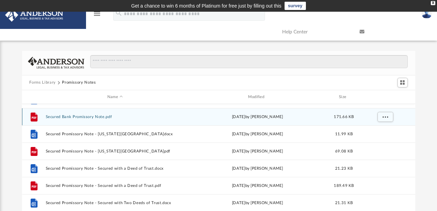
scroll to position [502, 0]
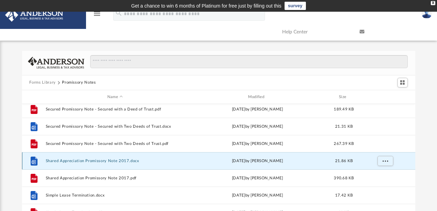
click at [110, 160] on button "Shared Appreciation Promissory Note 2017.docx" at bounding box center [114, 161] width 139 height 4
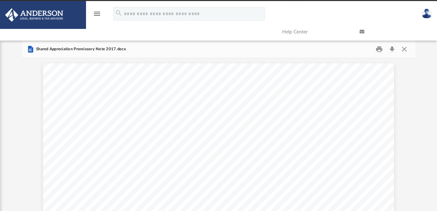
scroll to position [0, 0]
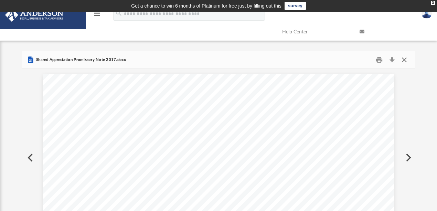
click at [402, 59] on button "Close" at bounding box center [404, 59] width 12 height 11
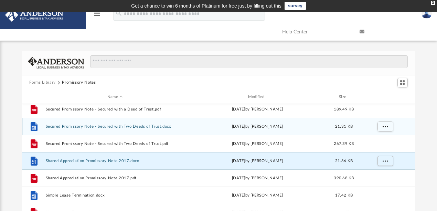
scroll to position [579, 0]
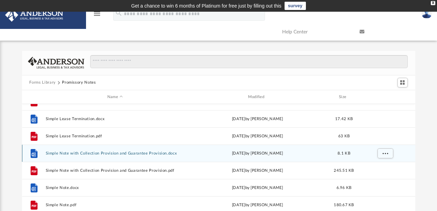
click at [152, 153] on button "Simple Note with Collection Provision and Guarantee Provision.docx" at bounding box center [114, 153] width 139 height 4
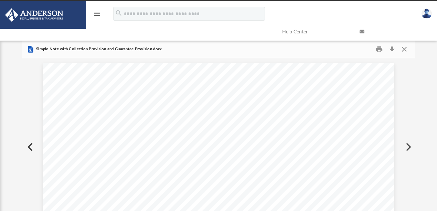
scroll to position [0, 0]
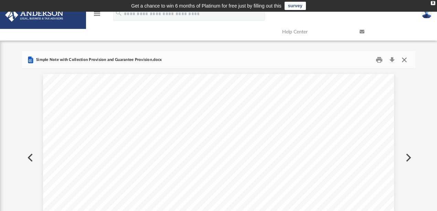
click at [406, 62] on button "Close" at bounding box center [404, 59] width 12 height 11
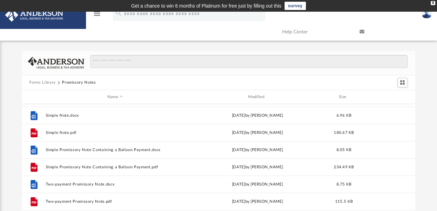
scroll to position [655, 0]
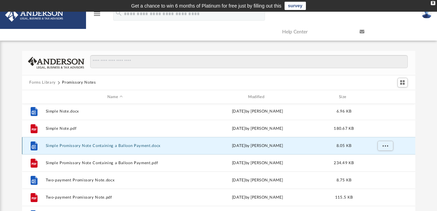
click at [129, 145] on button "Simple Promissory Note Containing a Balloon Payment.docx" at bounding box center [114, 146] width 139 height 4
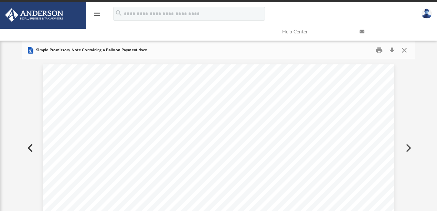
scroll to position [0, 0]
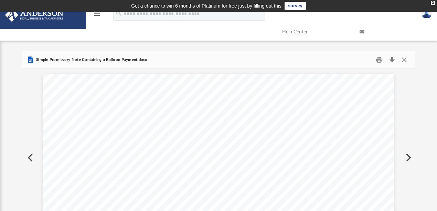
click at [392, 57] on button "Download" at bounding box center [392, 59] width 12 height 11
click at [431, 67] on div "Forms Library Promissory Notes Name Modified Size File Simple Note with Collect…" at bounding box center [218, 149] width 437 height 196
click at [406, 57] on button "Close" at bounding box center [404, 59] width 12 height 11
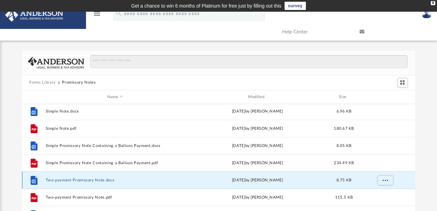
click at [99, 180] on button "Two-payment Promissory Note.docx" at bounding box center [114, 180] width 139 height 4
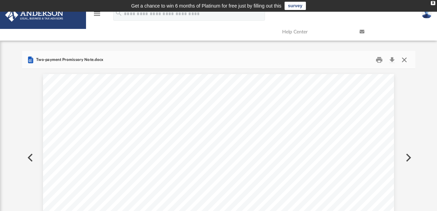
click at [404, 60] on button "Close" at bounding box center [404, 59] width 12 height 11
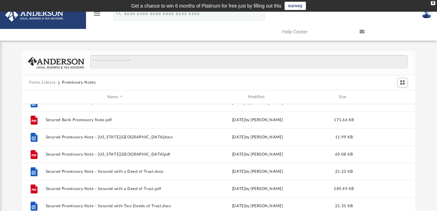
scroll to position [415, 0]
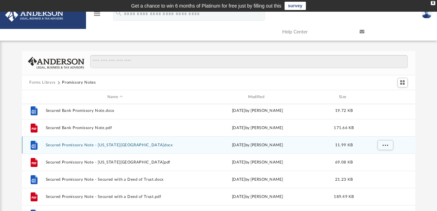
click at [86, 145] on button "Secured Promissory Note - Idaho.docx" at bounding box center [114, 145] width 139 height 4
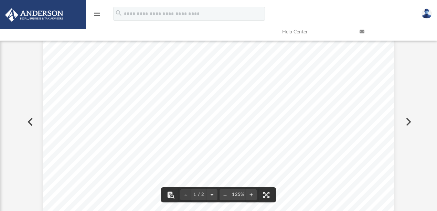
scroll to position [0, 0]
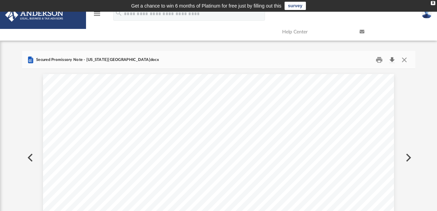
click at [393, 60] on button "Download" at bounding box center [392, 59] width 12 height 11
click at [428, 116] on div "Forms Library Promissory Notes Name Modified Size File Promissory Note - Unsecu…" at bounding box center [218, 149] width 437 height 196
click at [403, 61] on button "Close" at bounding box center [404, 59] width 12 height 11
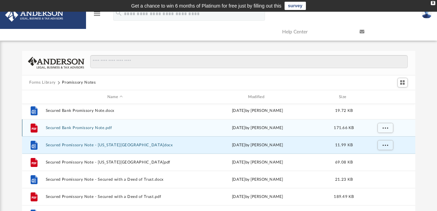
scroll to position [339, 0]
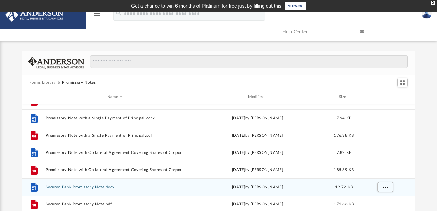
click at [77, 185] on button "Secured Bank Promissory Note.docx" at bounding box center [114, 187] width 139 height 4
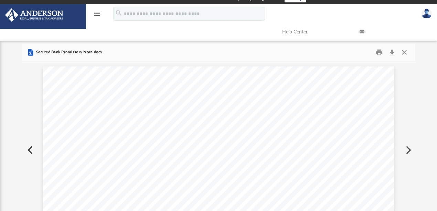
scroll to position [0, 0]
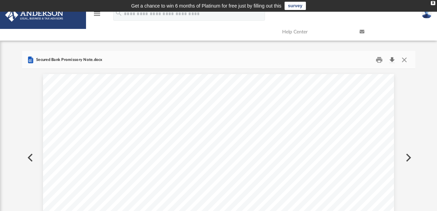
click at [394, 59] on button "Download" at bounding box center [392, 59] width 12 height 11
click at [299, 6] on link "survey" at bounding box center [295, 6] width 21 height 8
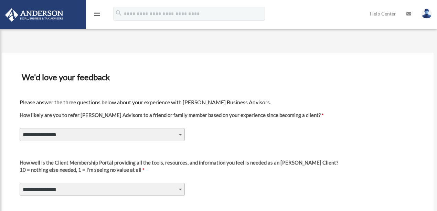
click at [181, 135] on select "**********" at bounding box center [102, 134] width 165 height 13
select select "********"
click at [20, 128] on select "**********" at bounding box center [102, 134] width 165 height 13
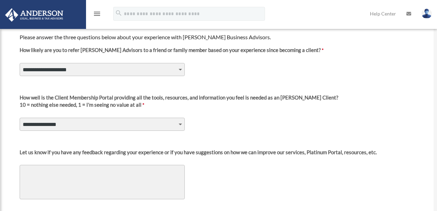
scroll to position [76, 0]
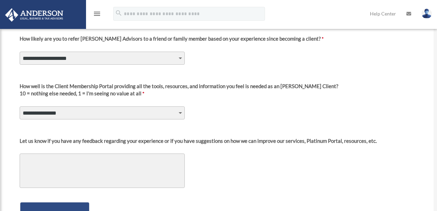
click at [180, 112] on select "**********" at bounding box center [102, 112] width 165 height 13
select select "********"
click at [20, 106] on select "**********" at bounding box center [102, 112] width 165 height 13
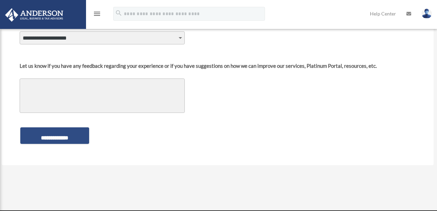
scroll to position [153, 0]
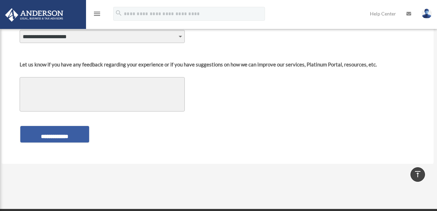
click at [69, 134] on input "**********" at bounding box center [54, 134] width 69 height 17
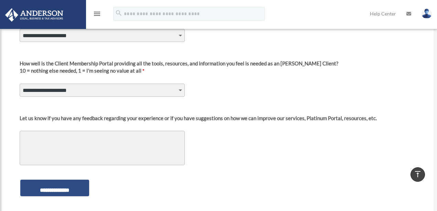
scroll to position [0, 0]
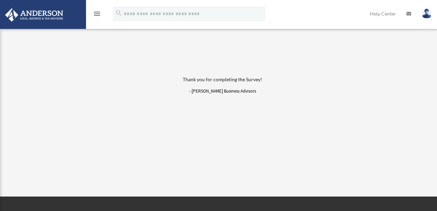
click at [97, 15] on icon "menu" at bounding box center [97, 14] width 8 height 8
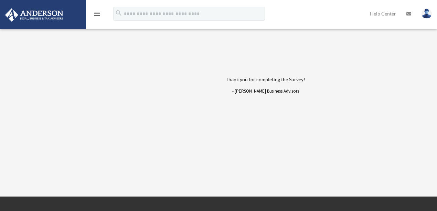
click at [31, 14] on img at bounding box center [34, 14] width 62 height 13
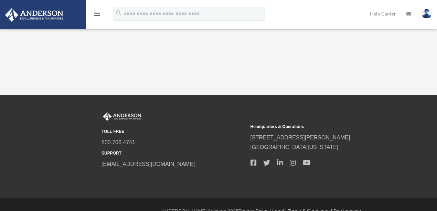
scroll to position [115, 0]
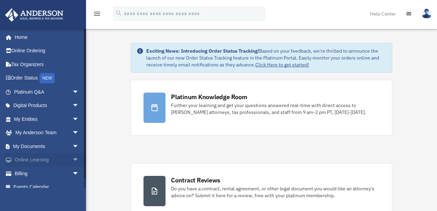
click at [57, 157] on link "Online Learning arrow_drop_down" at bounding box center [47, 160] width 85 height 14
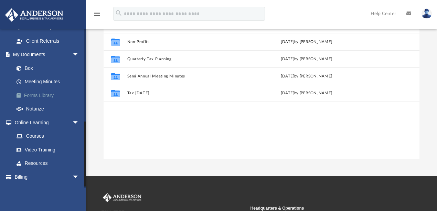
scroll to position [225, 0]
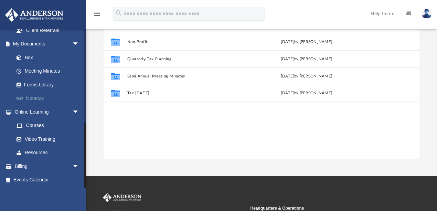
click at [39, 98] on link "Notarize" at bounding box center [50, 99] width 80 height 14
